Goal: Information Seeking & Learning: Learn about a topic

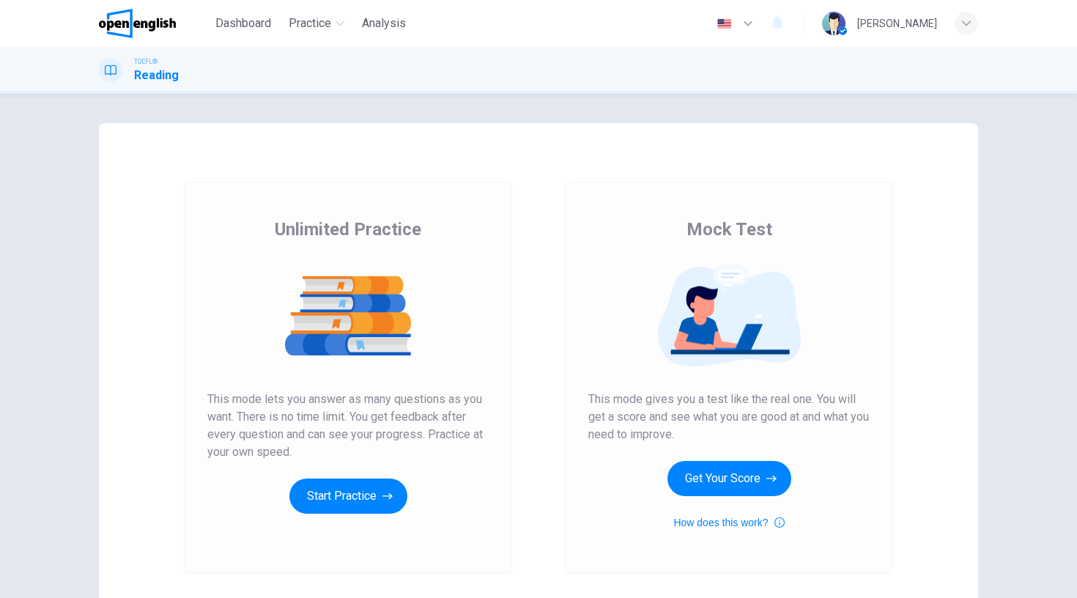
click at [944, 268] on div "Unlimited Practice Mock Test Unlimited Practice This mode lets you answer as ma…" at bounding box center [538, 377] width 879 height 509
click at [336, 530] on div "Unlimited Practice This mode lets you answer as many questions as you want. The…" at bounding box center [348, 378] width 328 height 392
click at [368, 503] on button "Start Practice" at bounding box center [348, 495] width 118 height 35
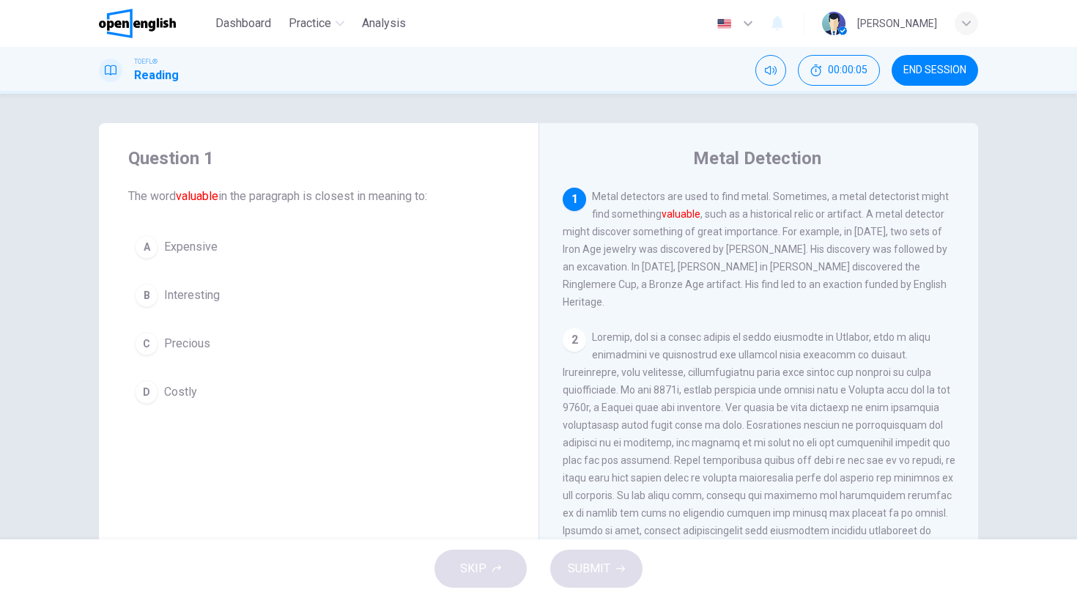
click at [980, 278] on div "Question 1 The word valuable in the paragraph is closest in meaning to: A Expen…" at bounding box center [538, 377] width 926 height 509
click at [974, 271] on div "Metal Detection 1 Metal detectors are used to find metal. Sometimes, a metal de…" at bounding box center [758, 377] width 440 height 509
click at [914, 304] on div "1 Metal detectors are used to find metal. Sometimes, a metal detectorist might …" at bounding box center [769, 398] width 412 height 421
click at [147, 349] on div "C" at bounding box center [146, 343] width 23 height 23
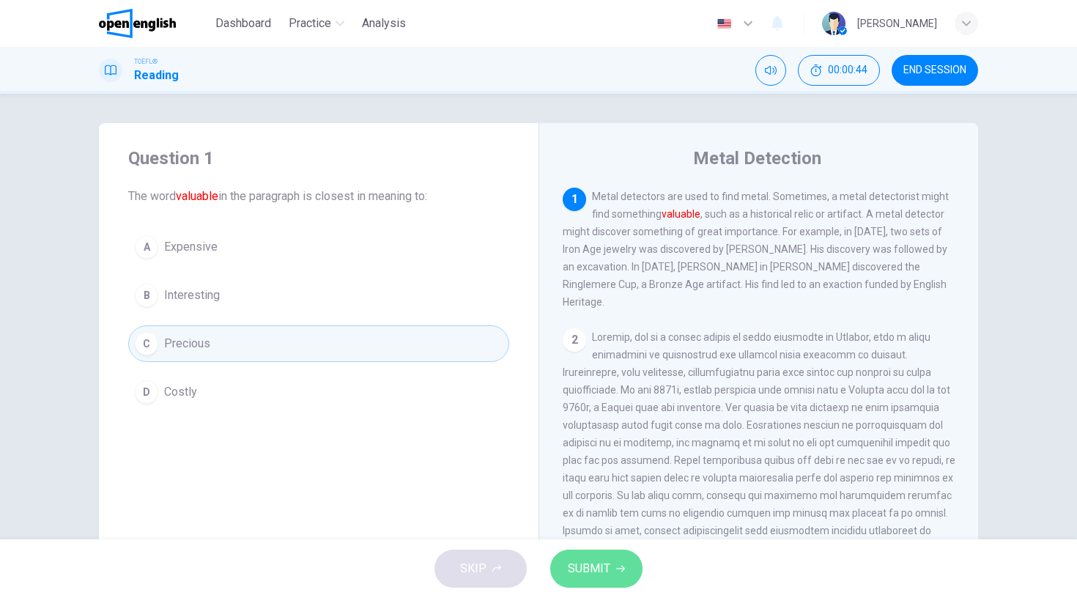
click at [612, 579] on button "SUBMIT" at bounding box center [596, 568] width 92 height 38
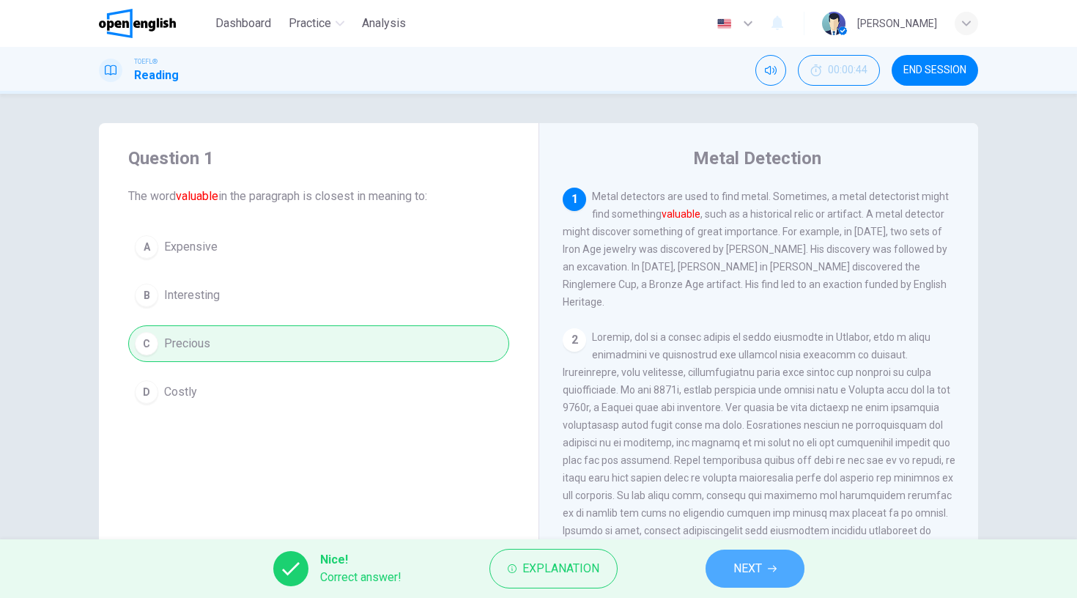
click at [752, 579] on button "NEXT" at bounding box center [754, 568] width 99 height 38
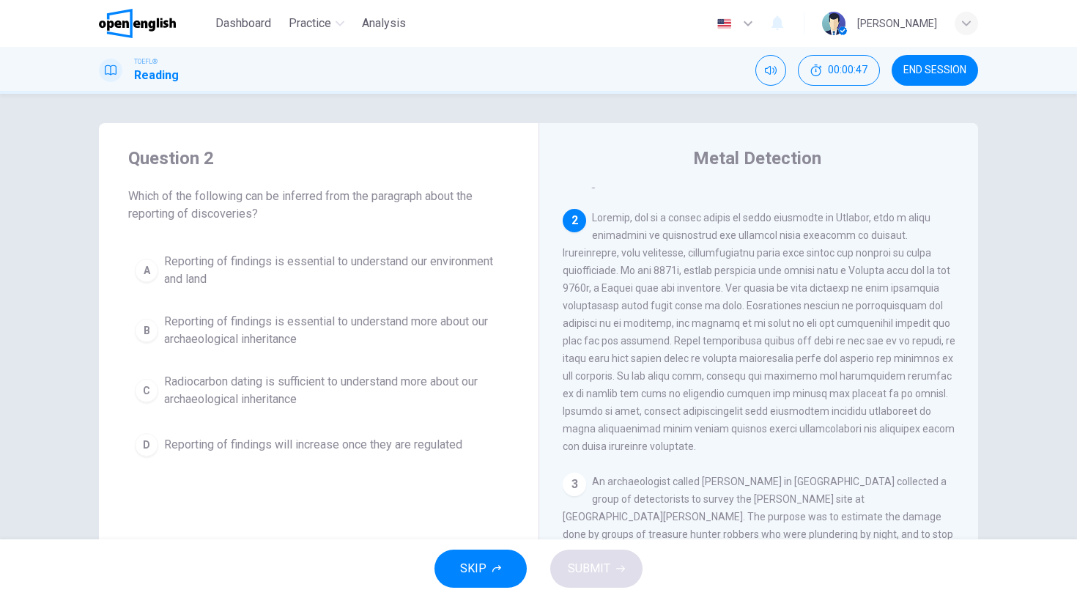
scroll to position [112, 0]
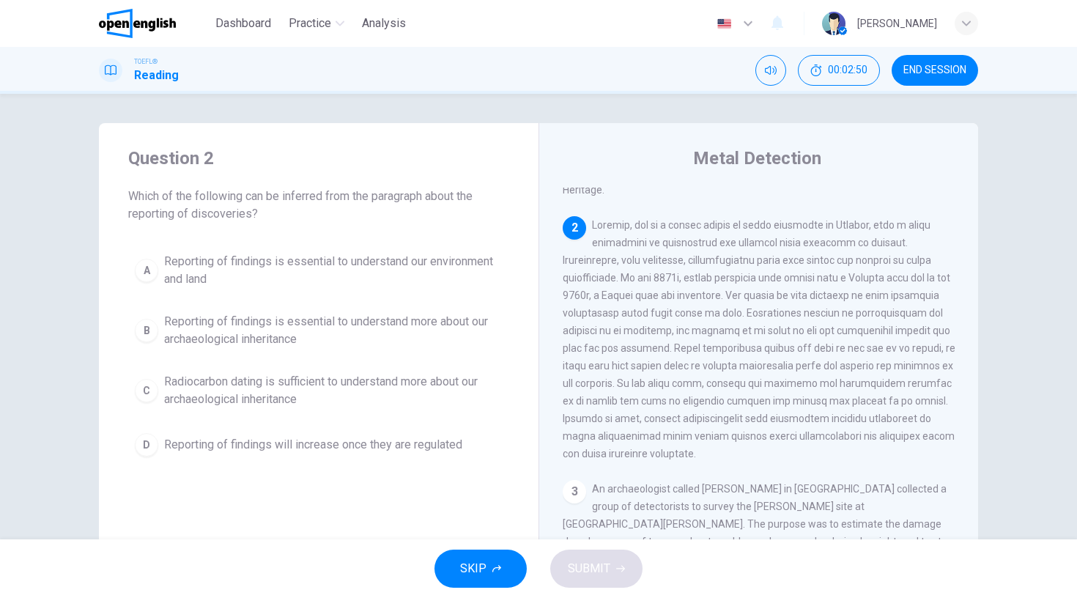
click at [148, 334] on div "B" at bounding box center [146, 330] width 23 height 23
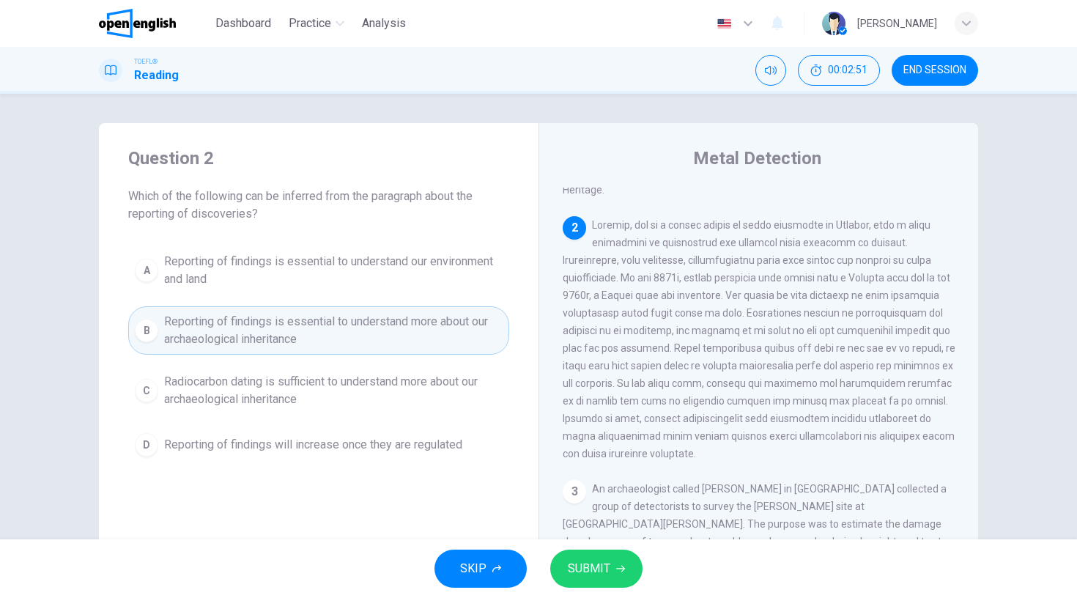
click at [594, 566] on span "SUBMIT" at bounding box center [589, 568] width 42 height 21
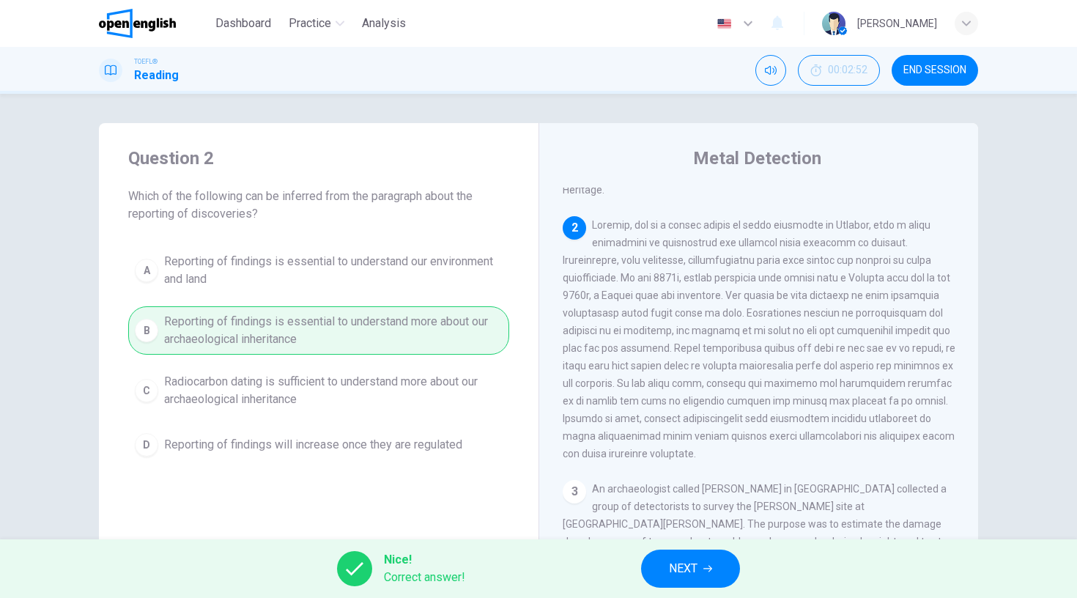
click at [708, 572] on icon "button" at bounding box center [707, 568] width 9 height 9
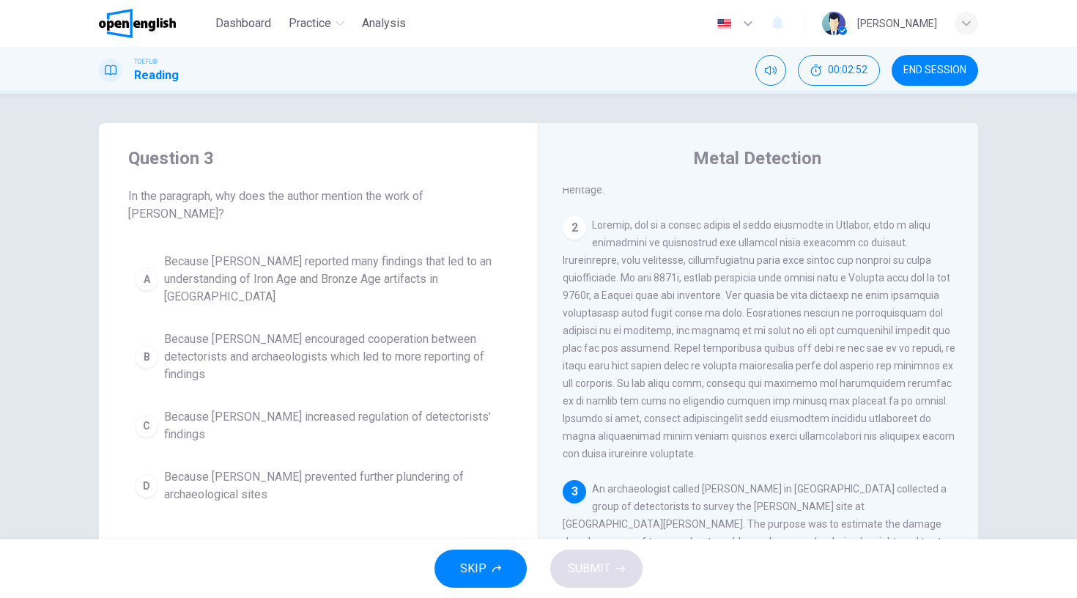
scroll to position [235, 0]
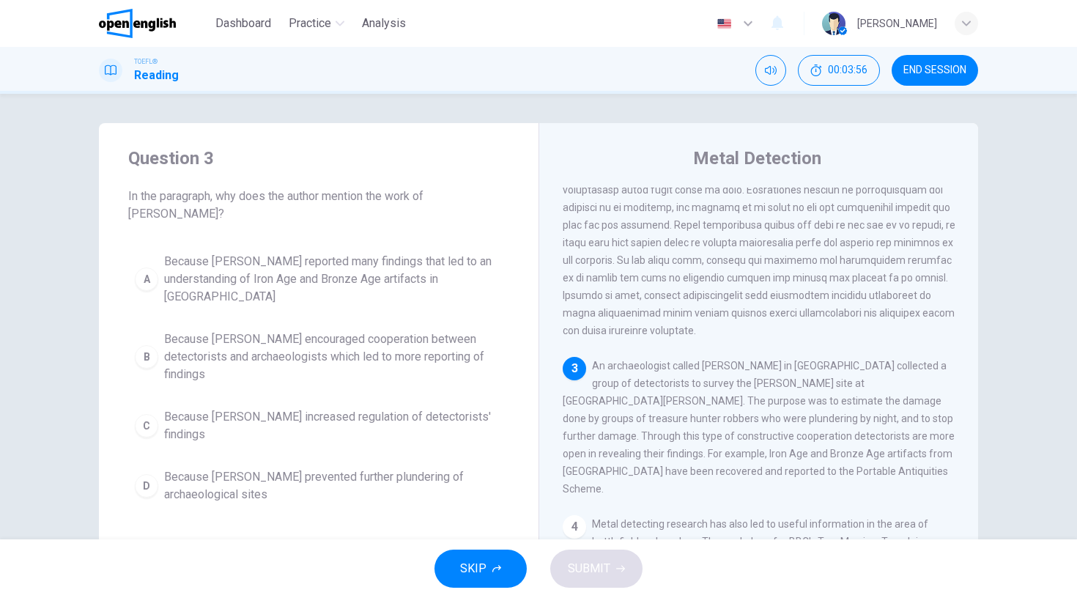
click at [136, 345] on div "B" at bounding box center [146, 356] width 23 height 23
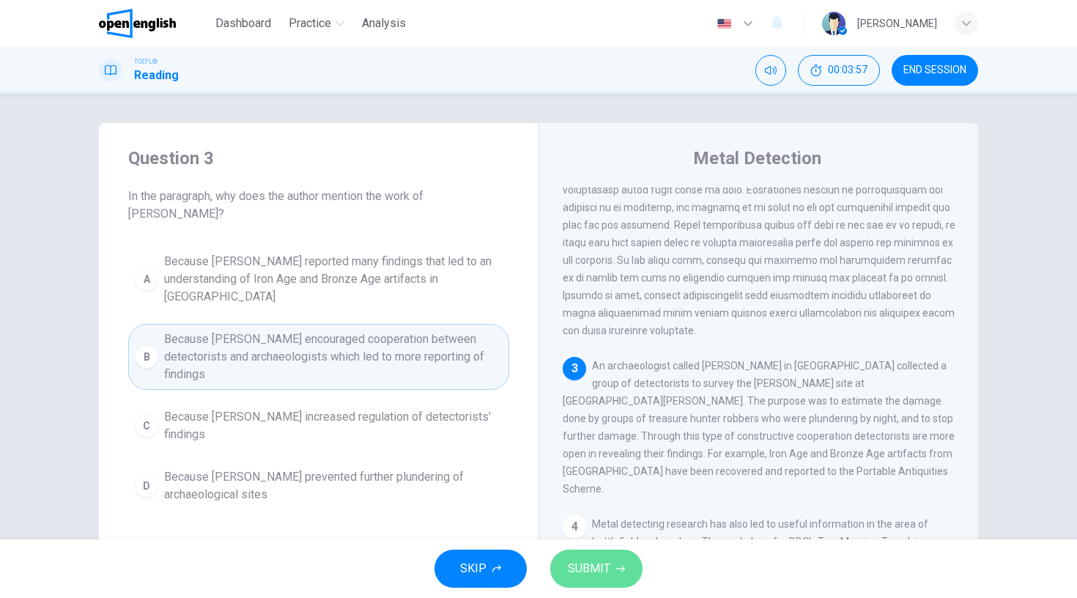
click at [616, 571] on icon "button" at bounding box center [620, 568] width 9 height 9
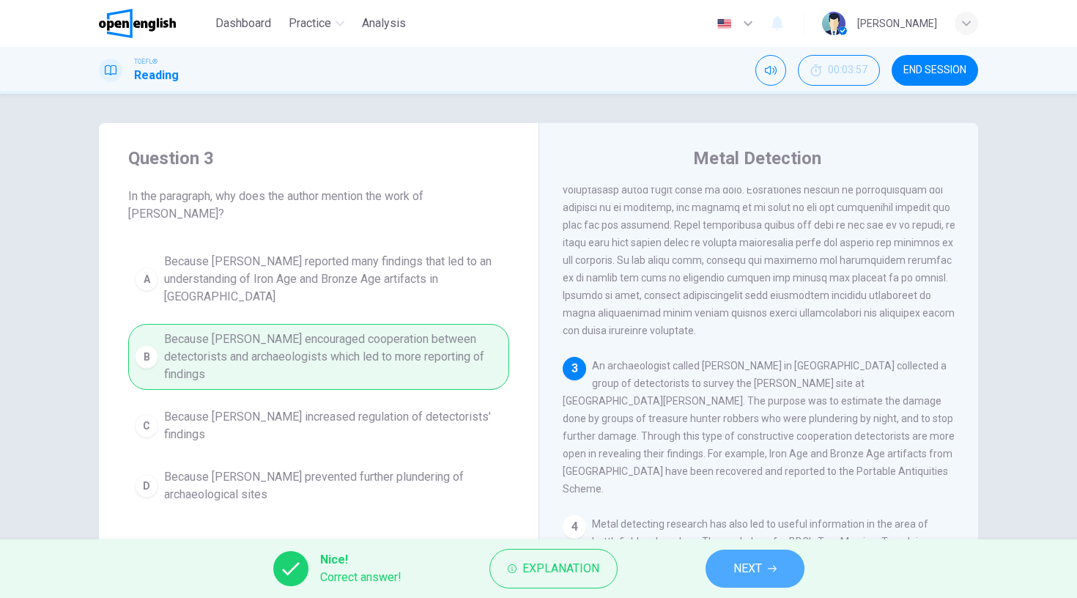
click at [752, 566] on span "NEXT" at bounding box center [747, 568] width 29 height 21
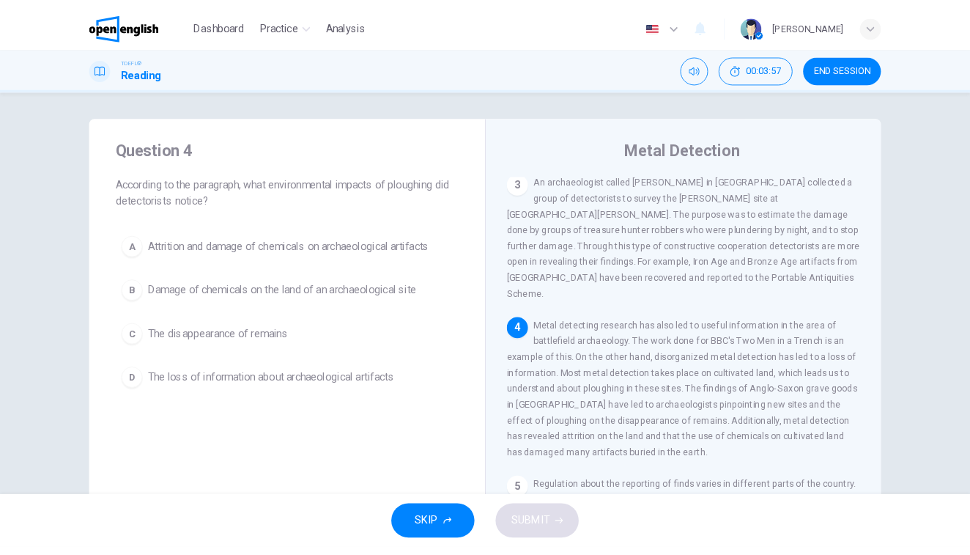
scroll to position [411, 0]
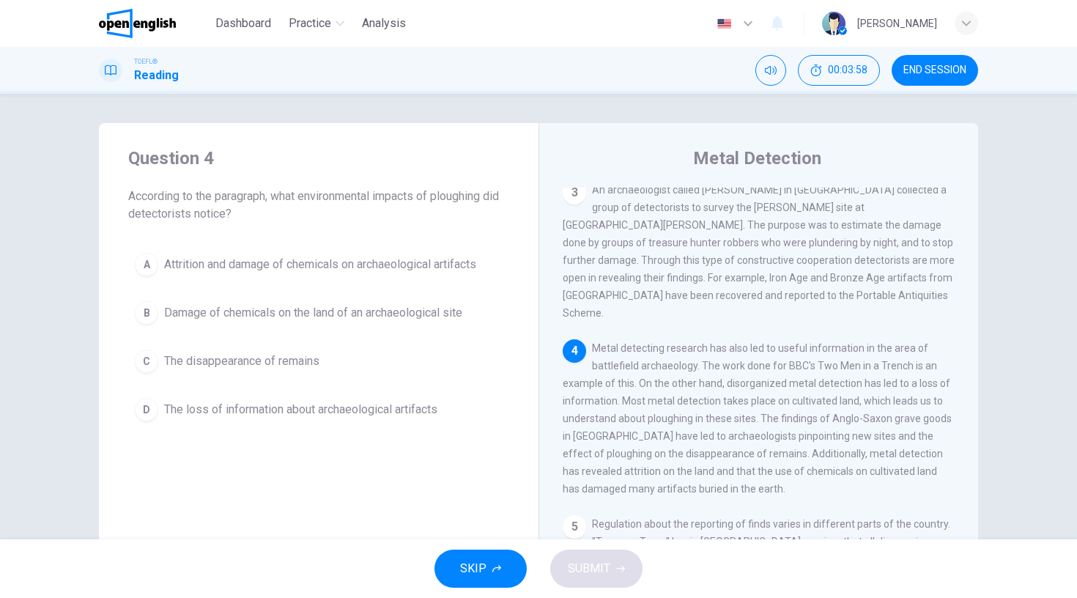
click at [1059, 214] on div "Question 4 According to the paragraph, what environmental impacts of ploughing …" at bounding box center [538, 316] width 1077 height 445
click at [1067, 353] on div "Question 4 According to the paragraph, what environmental impacts of ploughing …" at bounding box center [538, 316] width 1077 height 445
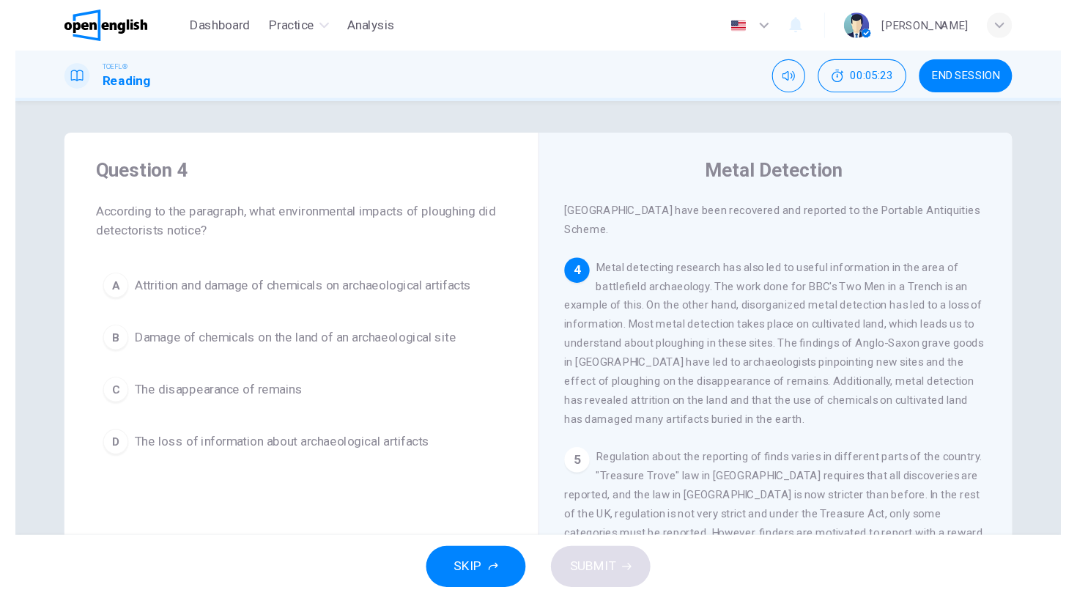
scroll to position [508, 0]
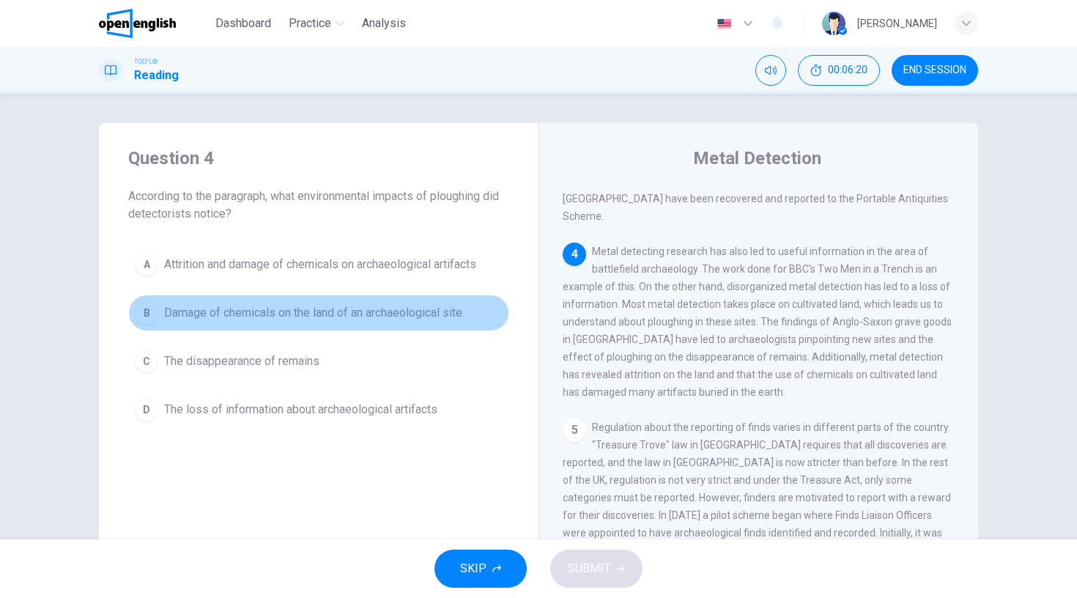
click at [142, 313] on div "B" at bounding box center [146, 312] width 23 height 23
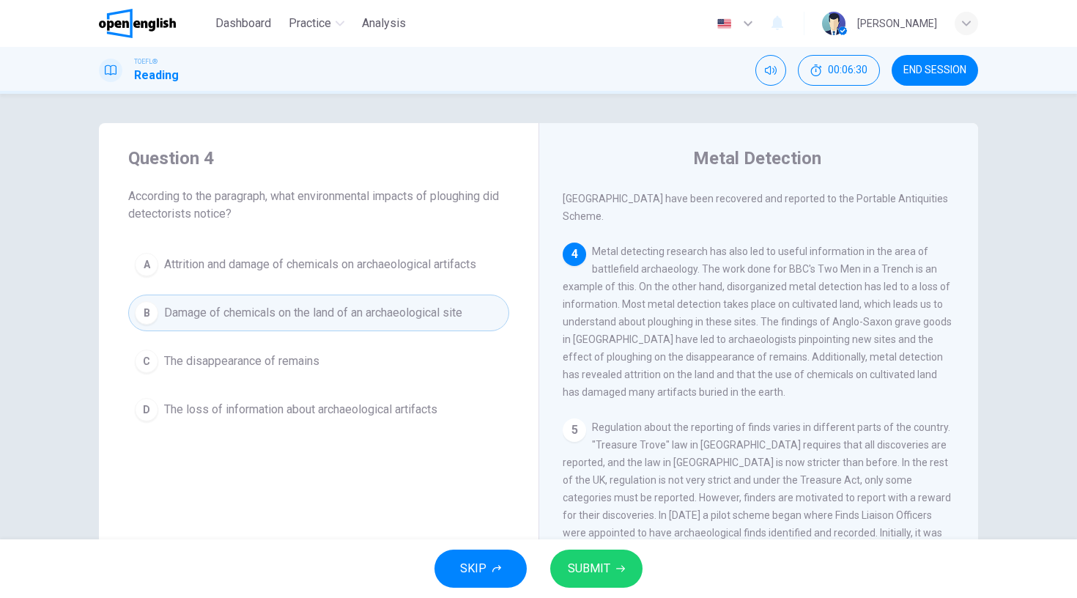
click at [138, 264] on div "A" at bounding box center [146, 264] width 23 height 23
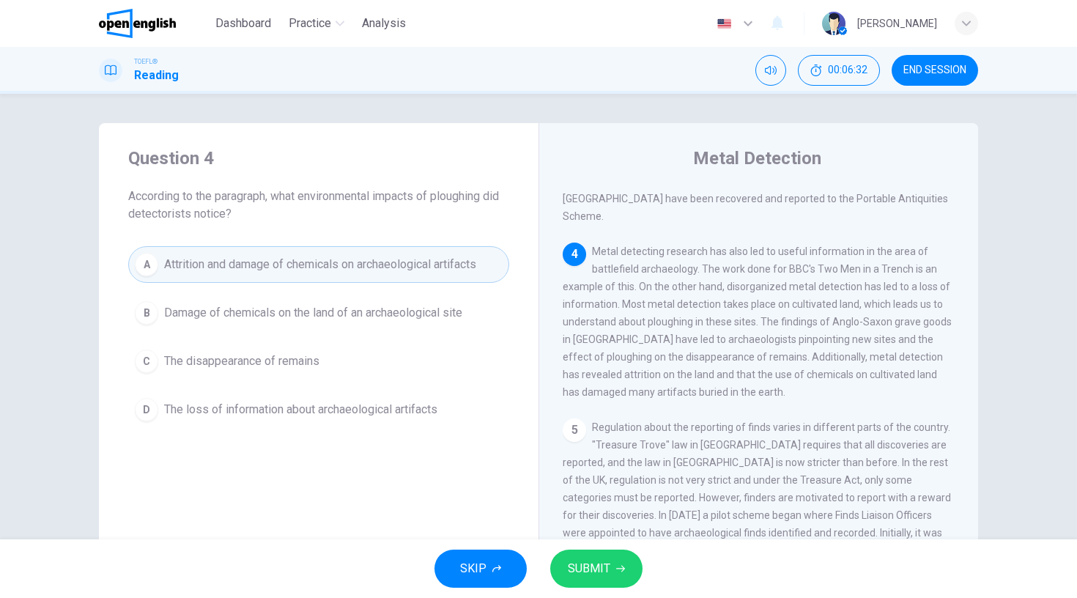
click at [613, 570] on button "SUBMIT" at bounding box center [596, 568] width 92 height 38
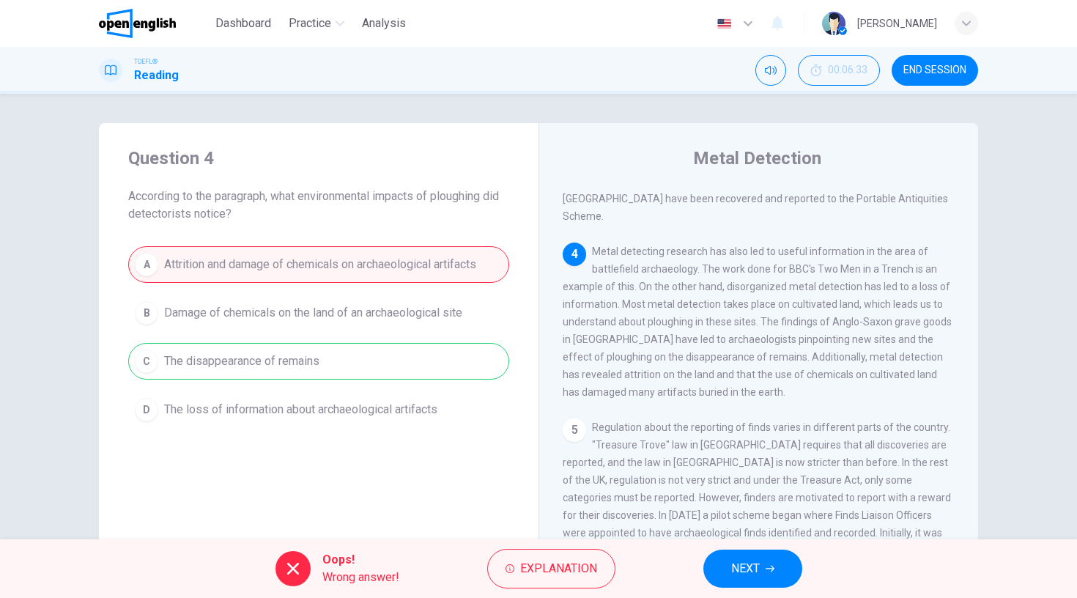
click at [349, 363] on div "A Attrition and damage of chemicals on archaeological artifacts B Damage of che…" at bounding box center [318, 337] width 381 height 182
click at [918, 75] on button "END SESSION" at bounding box center [935, 70] width 86 height 31
